Goal: Information Seeking & Learning: Learn about a topic

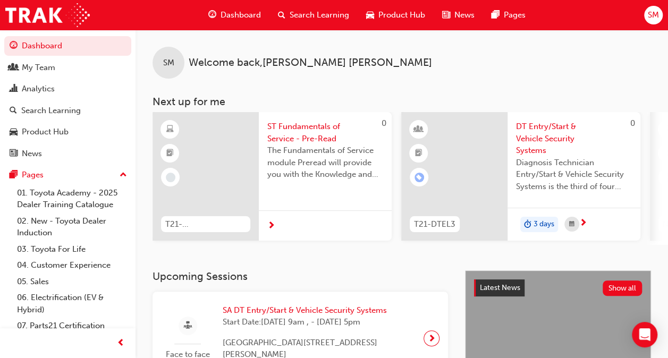
click at [314, 18] on span "Search Learning" at bounding box center [320, 15] width 60 height 12
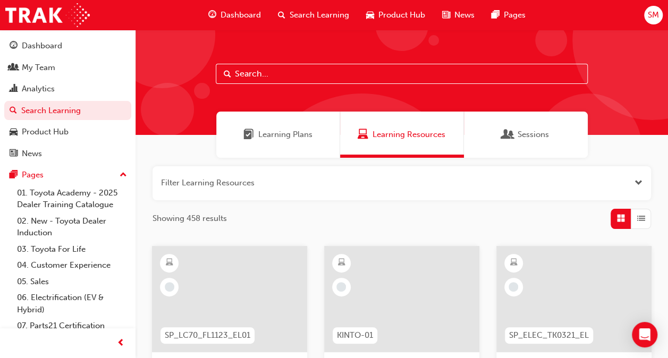
click at [254, 76] on input "text" at bounding box center [402, 74] width 372 height 20
type input "acl"
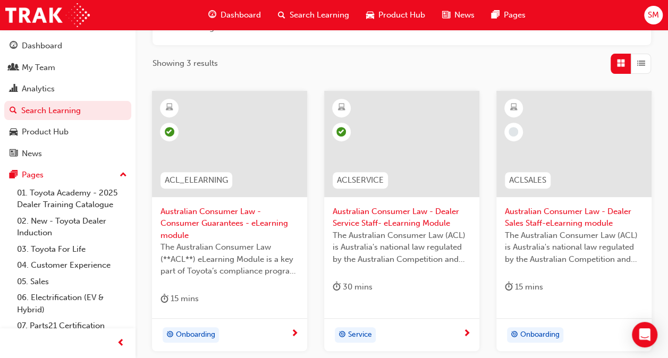
scroll to position [159, 0]
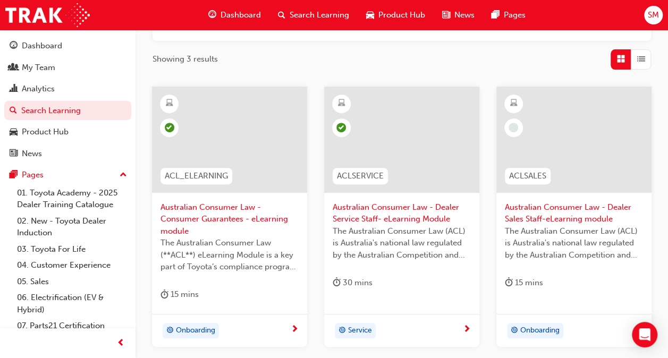
click at [212, 213] on span "Australian Consumer Law - Consumer Guarantees - eLearning module" at bounding box center [230, 219] width 138 height 36
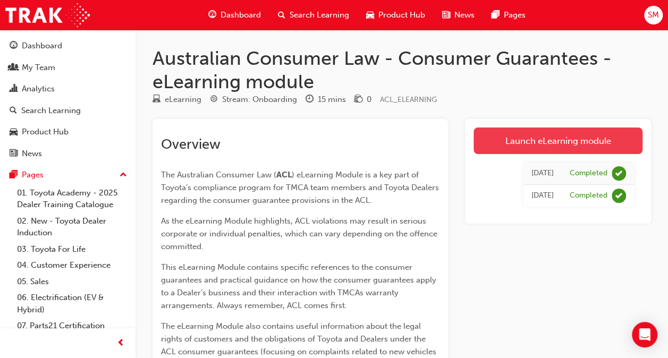
click at [562, 143] on link "Launch eLearning module" at bounding box center [558, 141] width 169 height 27
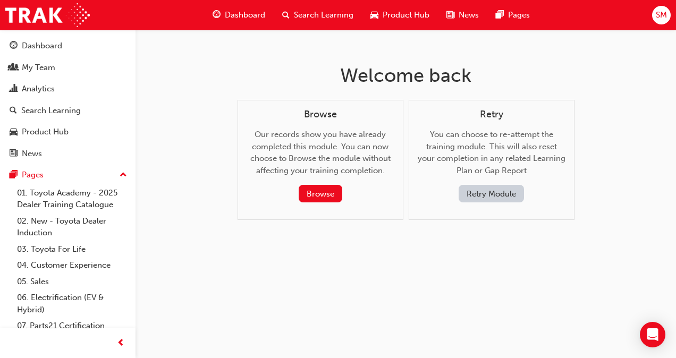
click at [499, 198] on button "Retry Module" at bounding box center [491, 194] width 65 height 18
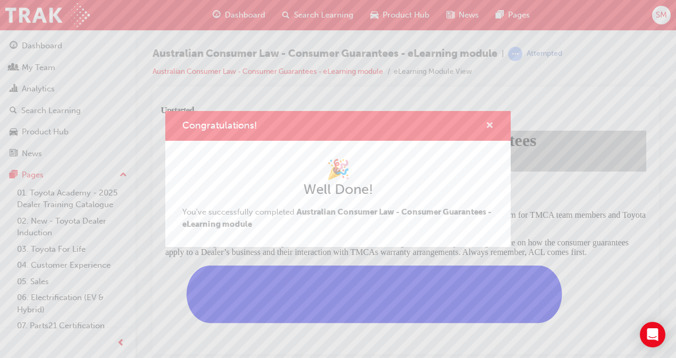
click at [491, 123] on span "cross-icon" at bounding box center [490, 127] width 8 height 10
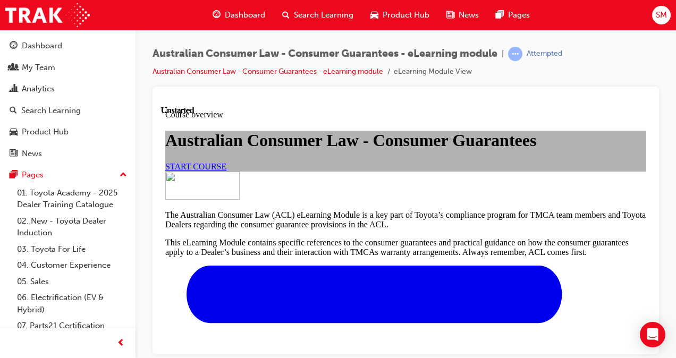
scroll to position [106, 0]
click at [226, 171] on span "START COURSE" at bounding box center [195, 166] width 61 height 9
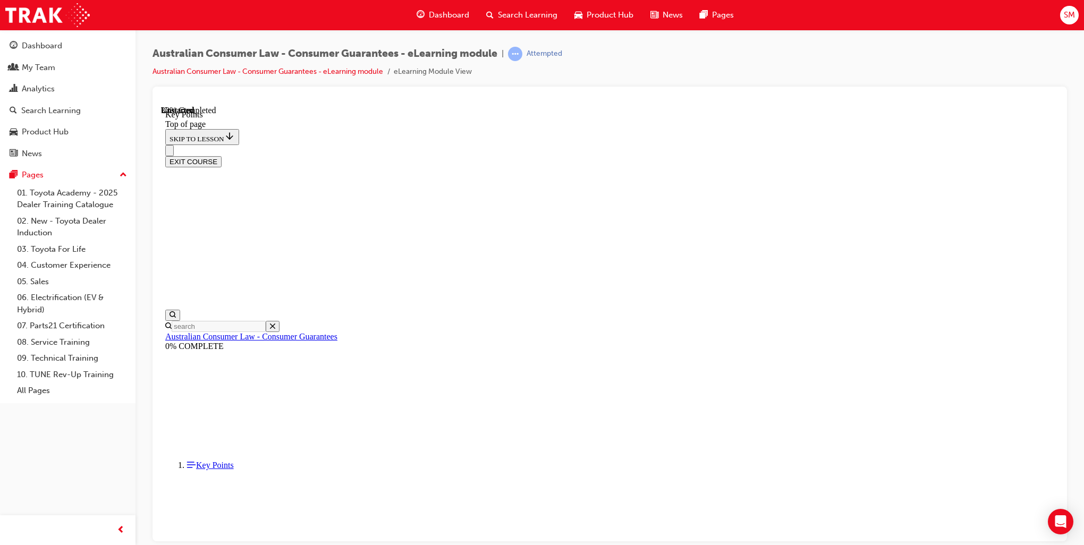
scroll to position [408, 0]
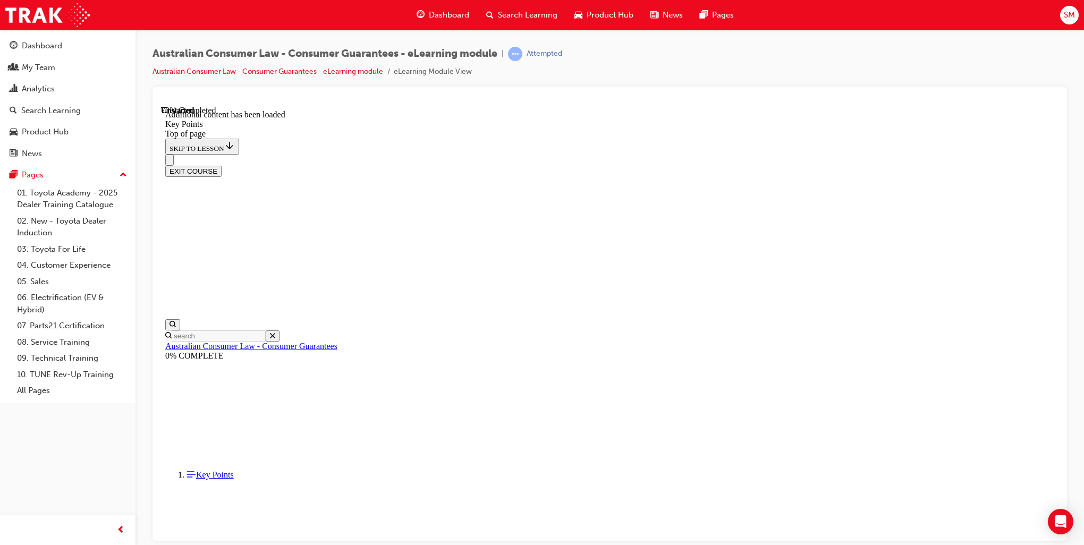
scroll to position [1328, 0]
